Goal: Transaction & Acquisition: Purchase product/service

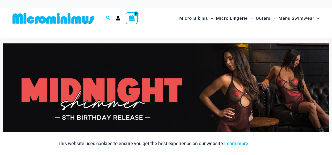
click at [132, 88] on img at bounding box center [166, 99] width 327 height 111
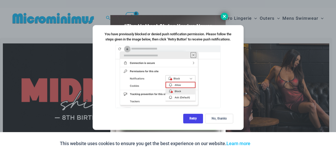
click at [223, 16] on icon at bounding box center [224, 16] width 5 height 5
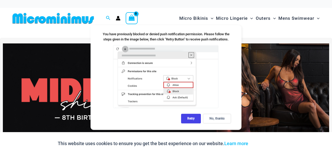
click at [297, 140] on div "This website uses cookies to ensure you get the best experience on our website.…" at bounding box center [166, 143] width 332 height 23
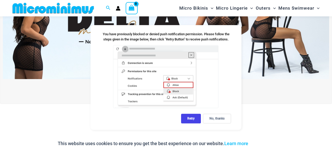
scroll to position [204, 0]
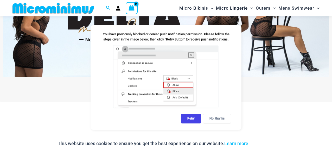
click at [285, 55] on img at bounding box center [166, 21] width 327 height 111
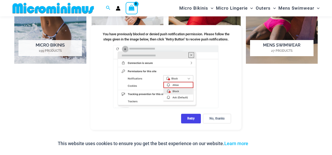
scroll to position [412, 0]
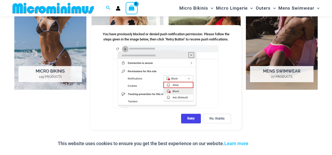
click at [150, 20] on img "Visit product category Micro Lingerie" at bounding box center [128, 34] width 72 height 112
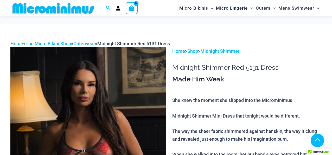
scroll to position [545, 0]
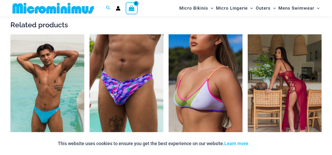
click at [281, 105] on img at bounding box center [285, 89] width 74 height 111
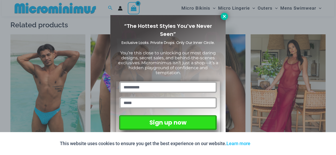
click at [226, 17] on icon at bounding box center [224, 16] width 5 height 5
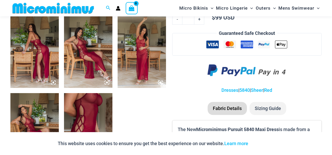
scroll to position [313, 0]
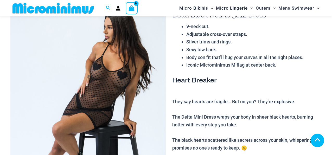
scroll to position [568, 0]
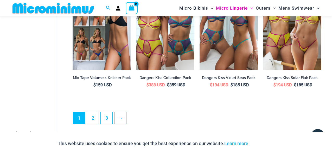
scroll to position [1094, 0]
